Goal: Check status: Check status

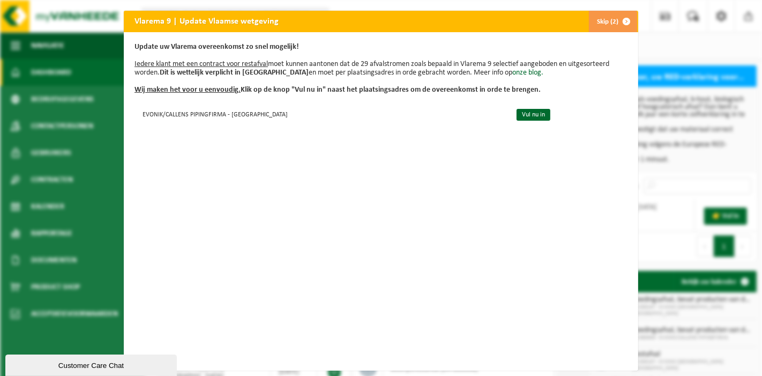
click at [605, 21] on button "Skip (2)" at bounding box center [612, 21] width 49 height 21
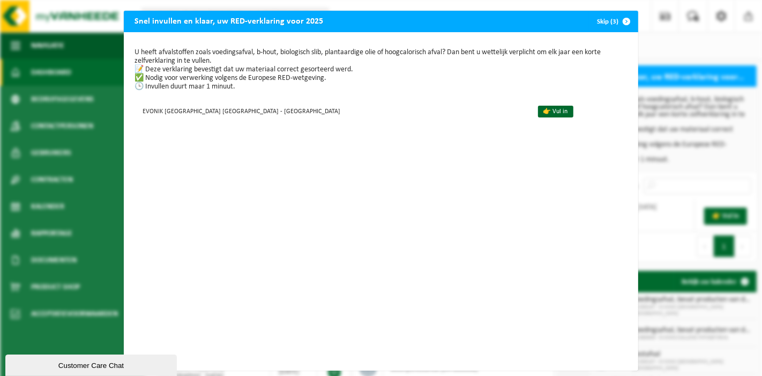
click at [599, 19] on button "Skip (3)" at bounding box center [612, 21] width 49 height 21
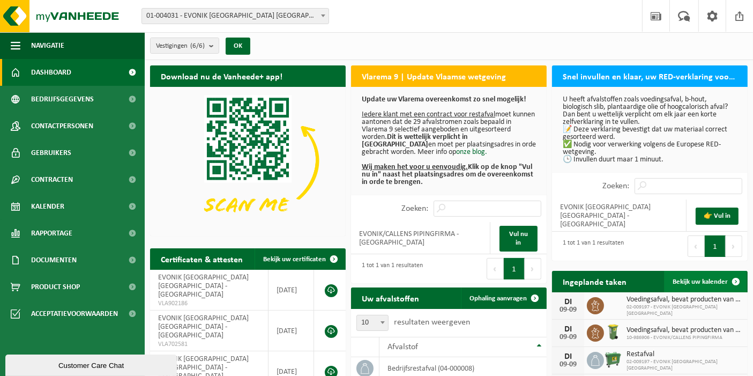
click at [699, 281] on span "Bekijk uw kalender" at bounding box center [700, 281] width 55 height 7
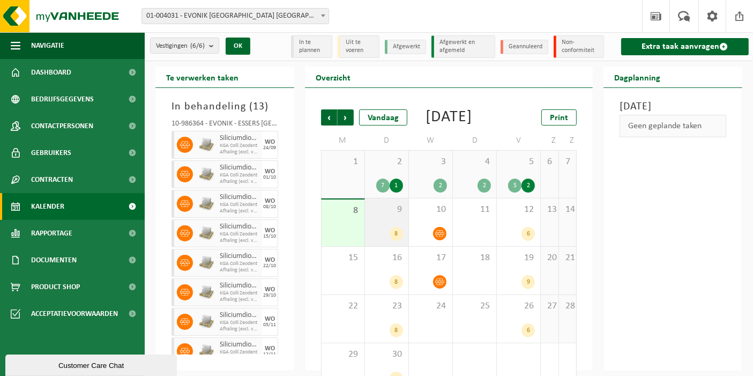
click at [385, 215] on span "9" at bounding box center [386, 210] width 33 height 12
click at [387, 215] on span "9" at bounding box center [386, 210] width 33 height 12
click at [397, 233] on div "9 8" at bounding box center [386, 222] width 43 height 48
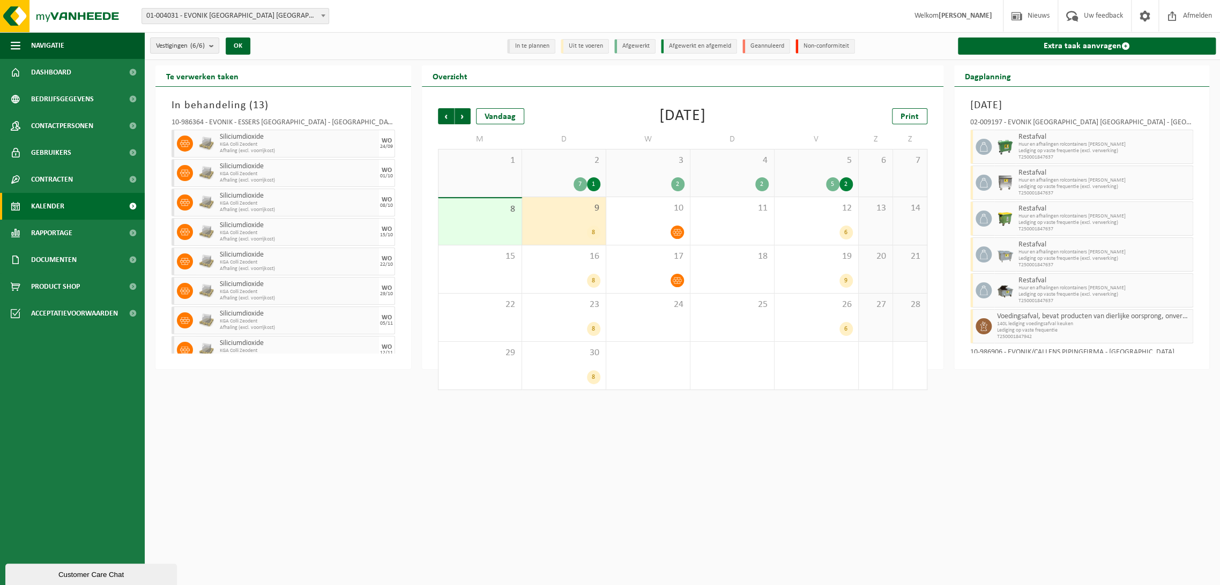
click at [584, 227] on div "8" at bounding box center [563, 233] width 73 height 14
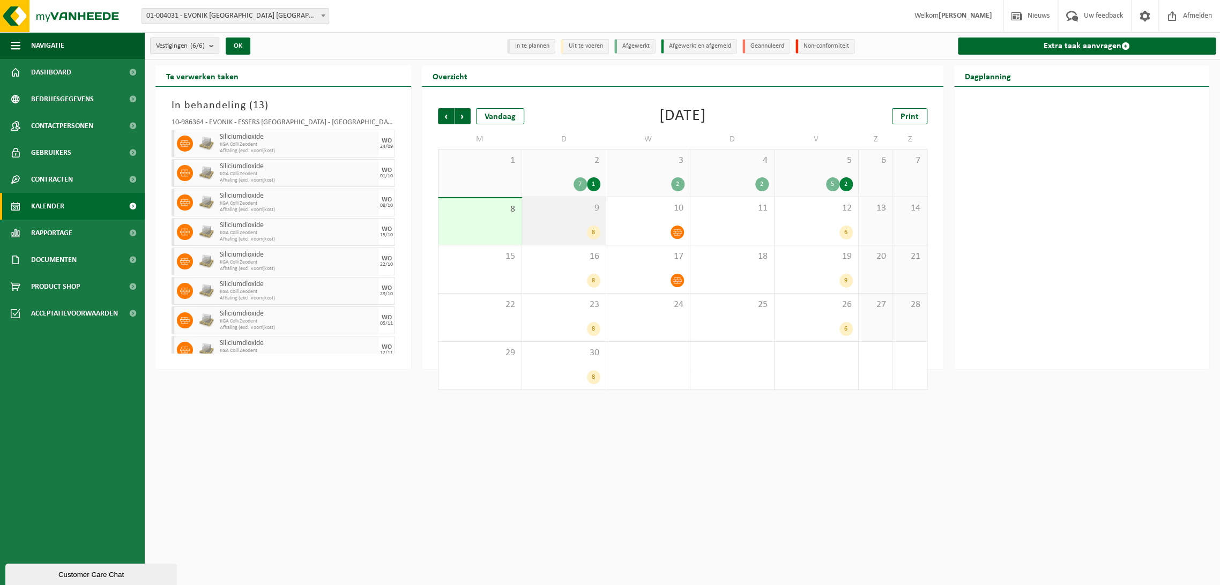
click at [588, 220] on div "9 8" at bounding box center [564, 221] width 84 height 48
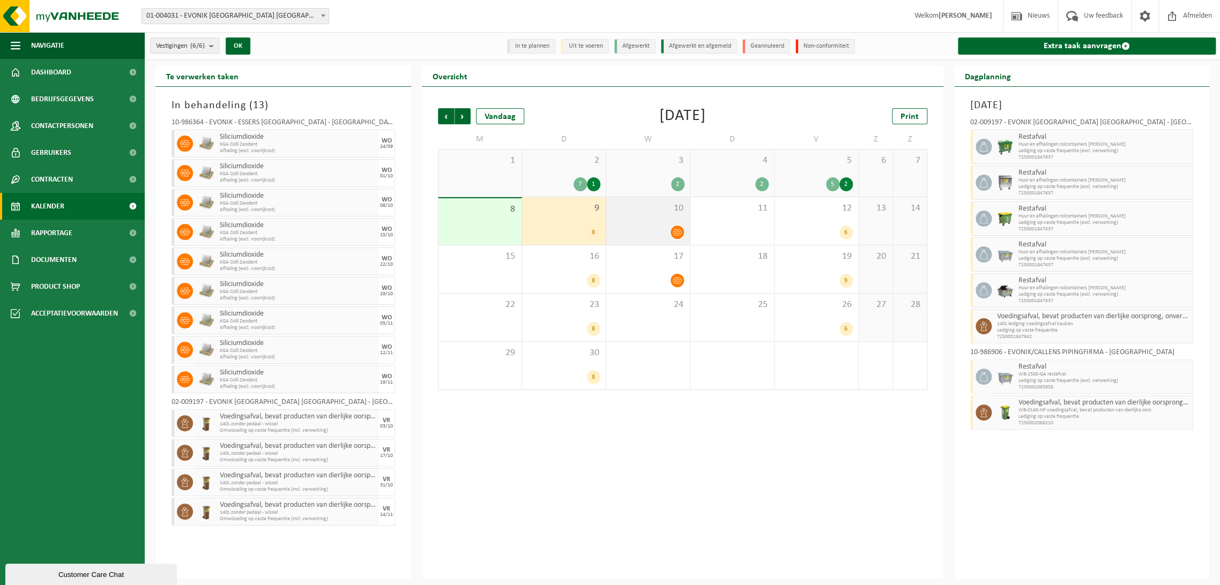
click at [631, 214] on span "10" at bounding box center [647, 209] width 73 height 12
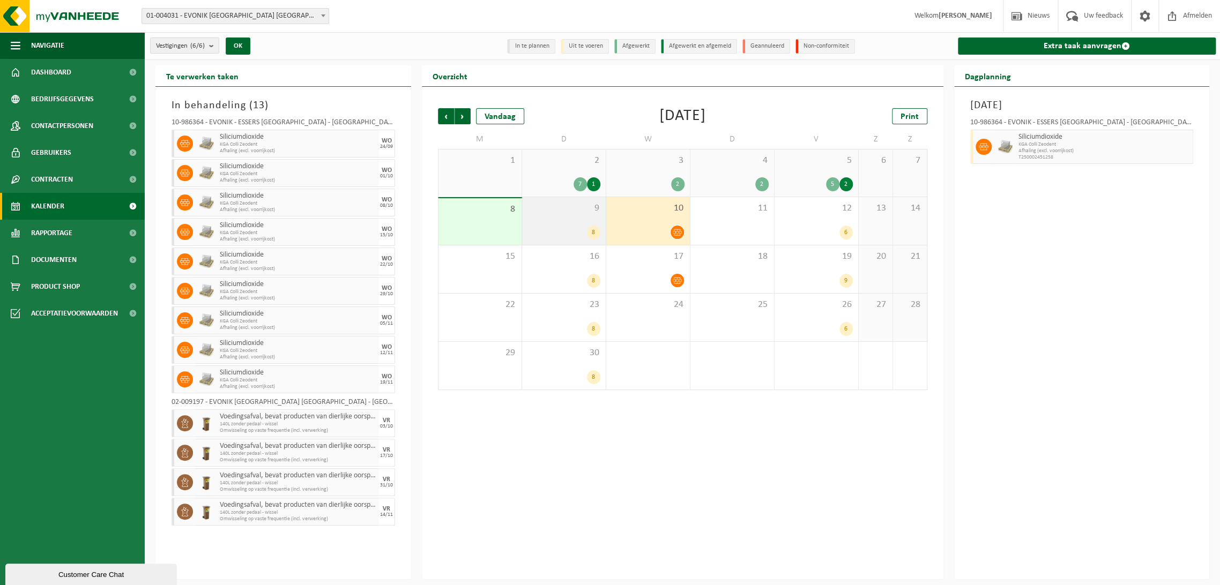
click at [540, 216] on div "9 8" at bounding box center [564, 221] width 84 height 48
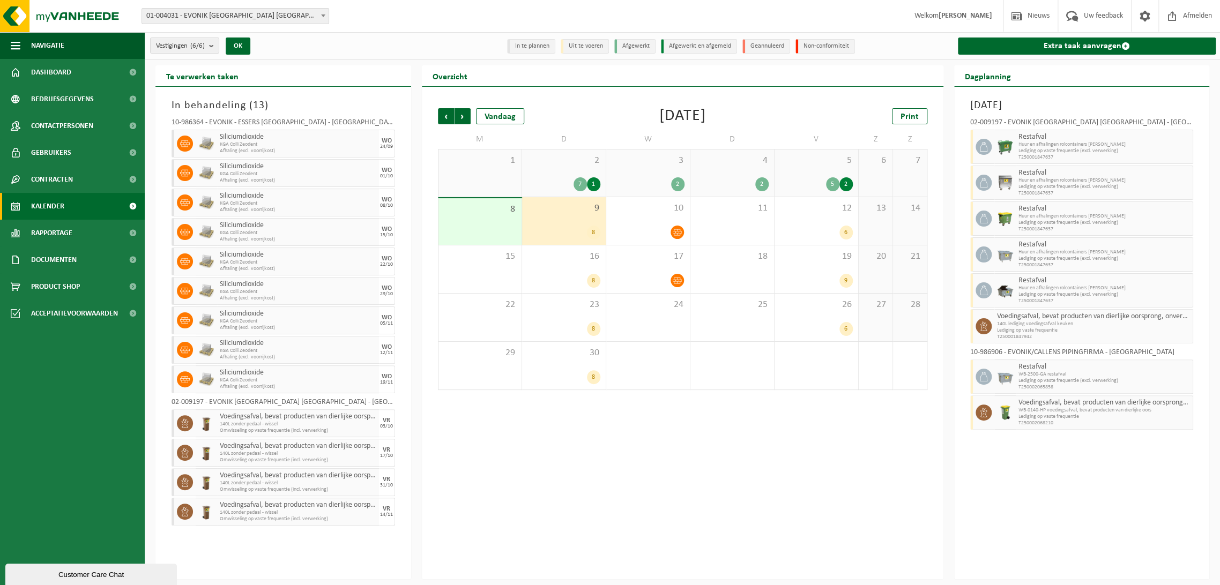
click at [728, 162] on span "4" at bounding box center [732, 161] width 73 height 12
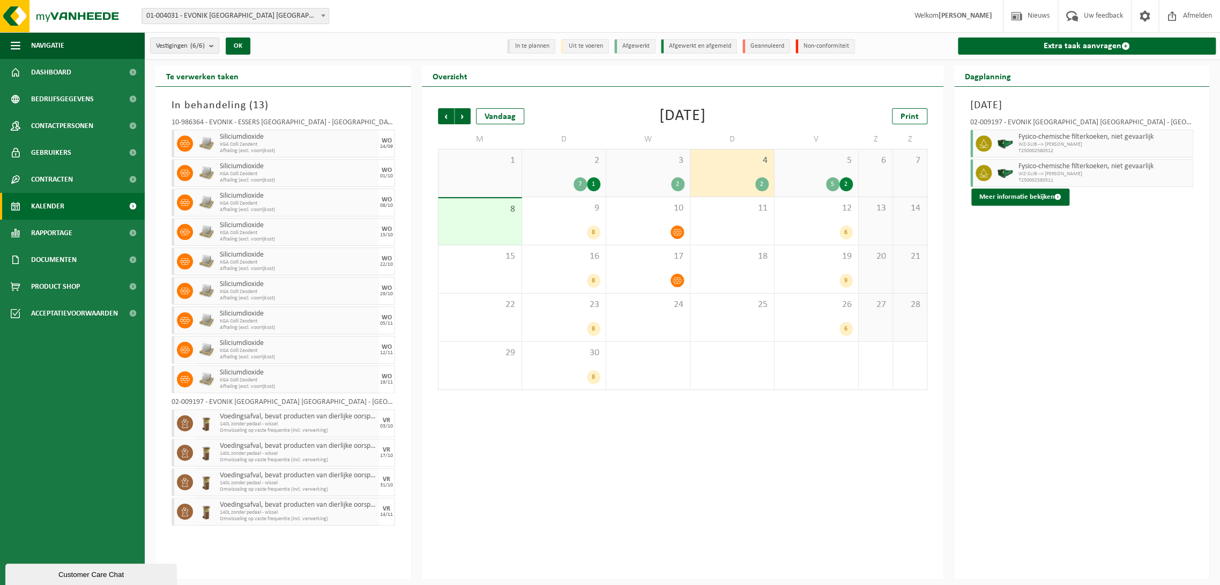
click at [752, 177] on div "5 2" at bounding box center [816, 184] width 73 height 14
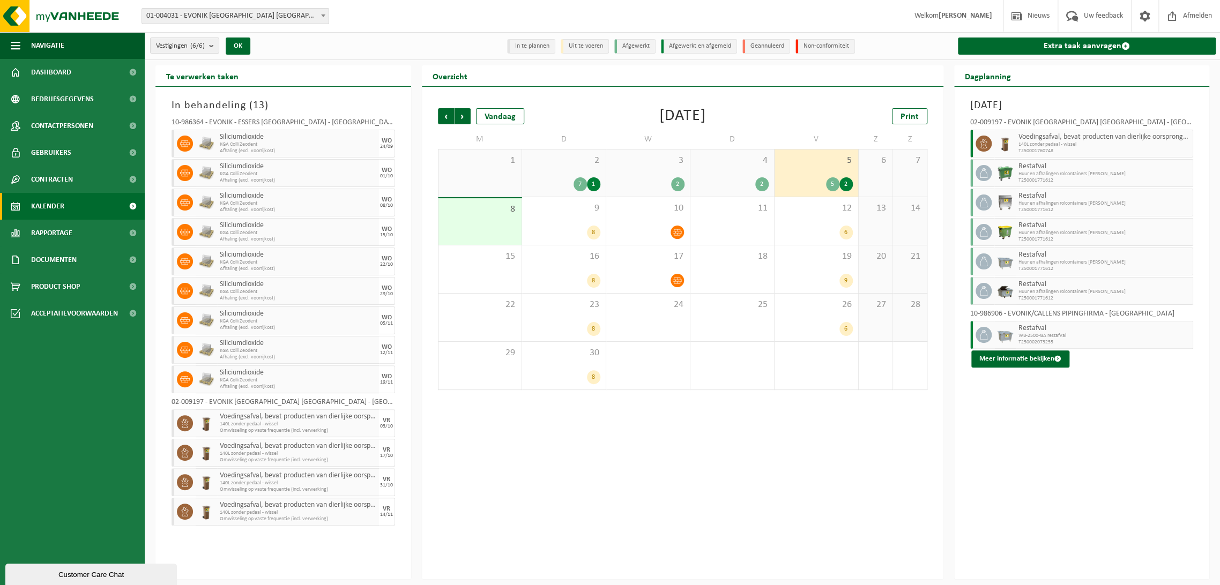
click at [752, 166] on span "5" at bounding box center [816, 161] width 73 height 12
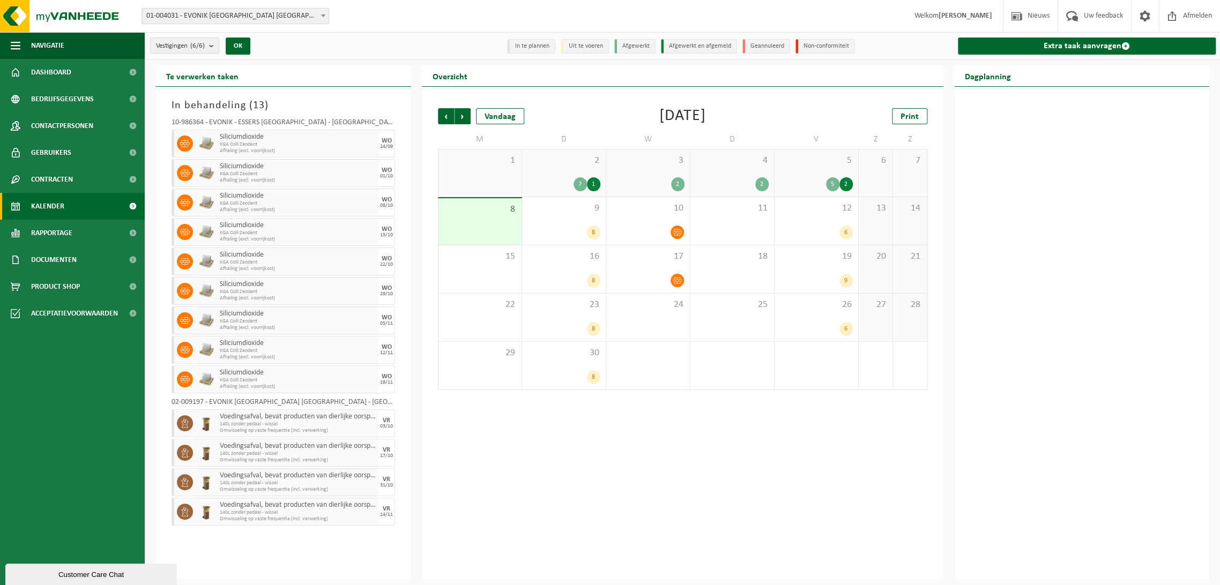
click at [752, 166] on span "5" at bounding box center [816, 161] width 73 height 12
